Goal: Task Accomplishment & Management: Use online tool/utility

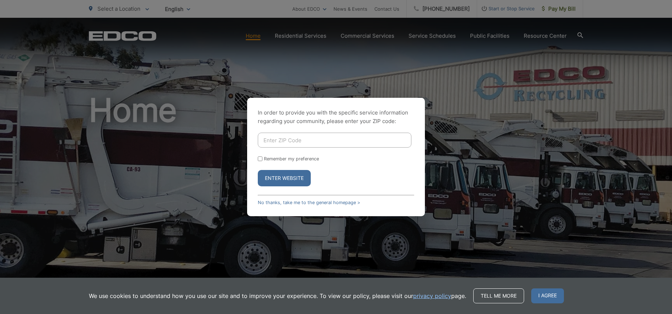
click at [267, 142] on input "Enter ZIP Code" at bounding box center [335, 140] width 154 height 15
type input "92069"
click at [258, 170] on button "Enter Website" at bounding box center [284, 178] width 53 height 16
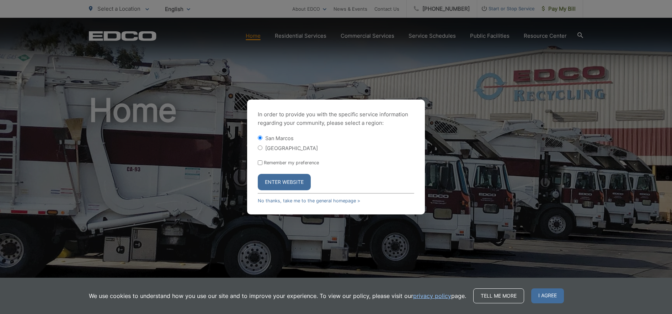
click at [283, 181] on button "Enter Website" at bounding box center [284, 182] width 53 height 16
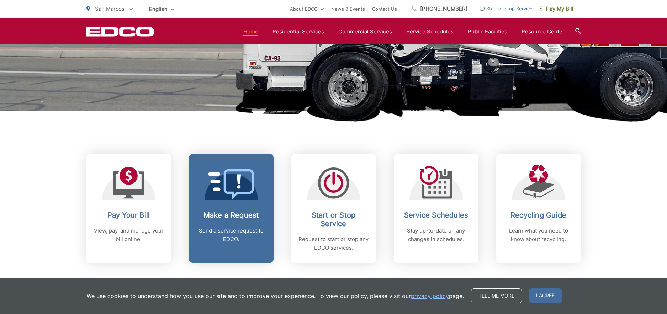
scroll to position [237, 0]
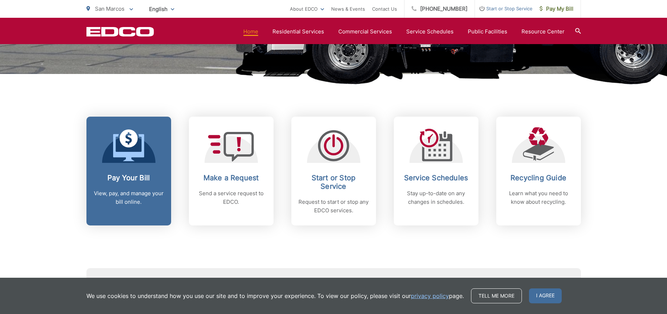
click at [156, 199] on p "View, pay, and manage your bill online." at bounding box center [129, 197] width 70 height 17
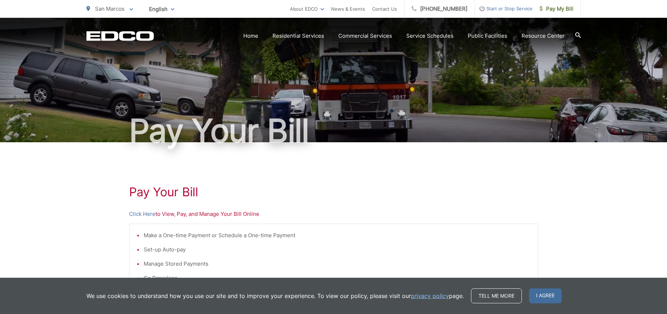
click at [199, 214] on p "Click Here to View, Pay, and Manage Your Bill Online" at bounding box center [333, 214] width 409 height 9
click at [140, 216] on link "Click Here" at bounding box center [142, 214] width 26 height 9
